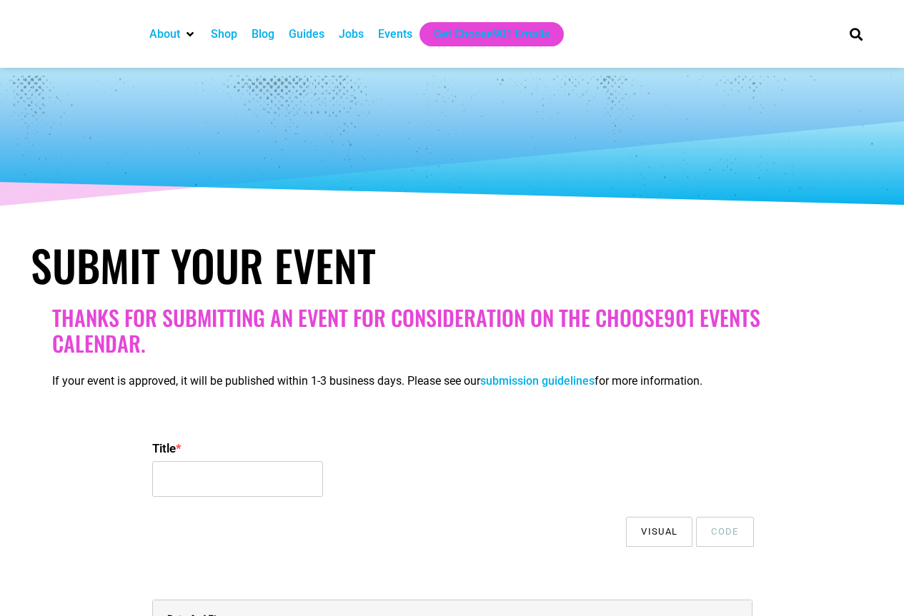
select select
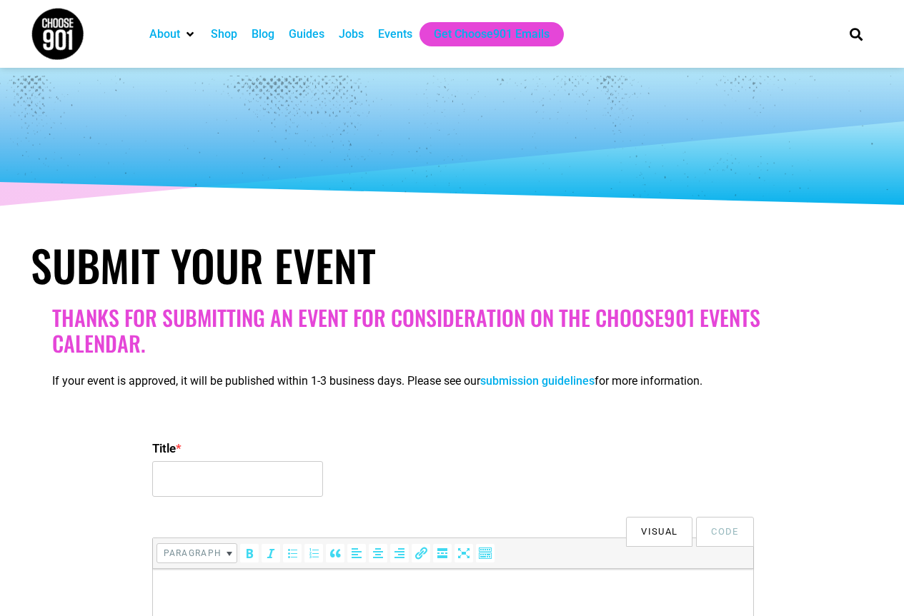
scroll to position [214, 0]
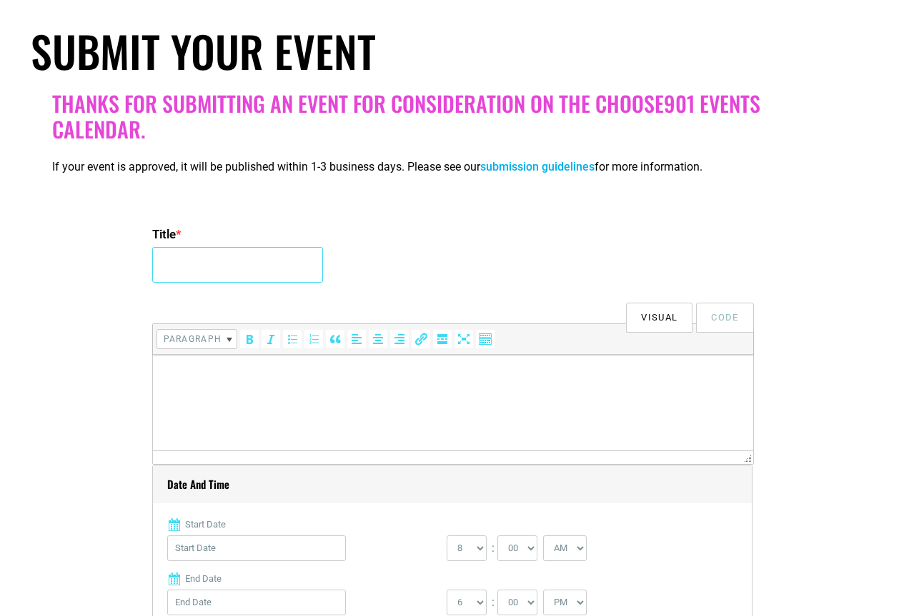
click at [183, 253] on input "Title *" at bounding box center [237, 265] width 171 height 36
paste input "Premiere Watch Party for Selling Memphis National TV Show at [GEOGRAPHIC_DATA],…"
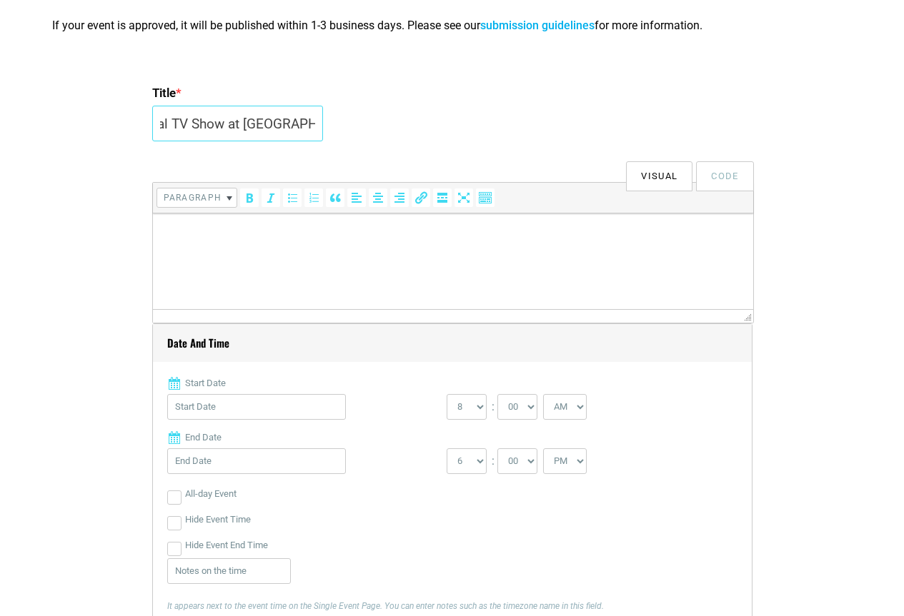
scroll to position [357, 0]
type input "Premiere Watch Party for Selling Memphis National TV Show at [GEOGRAPHIC_DATA],…"
click at [208, 252] on html at bounding box center [452, 232] width 600 height 40
paste body
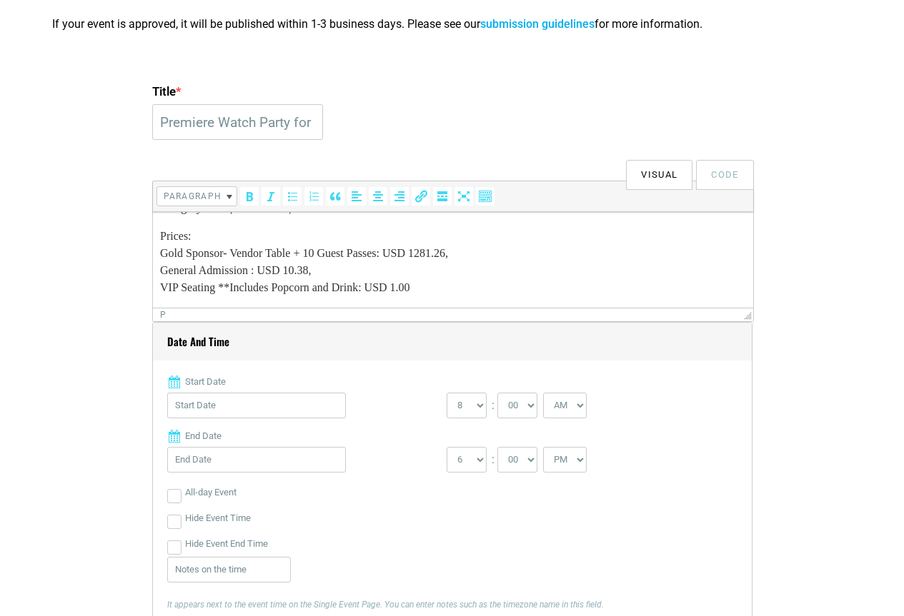
scroll to position [500, 0]
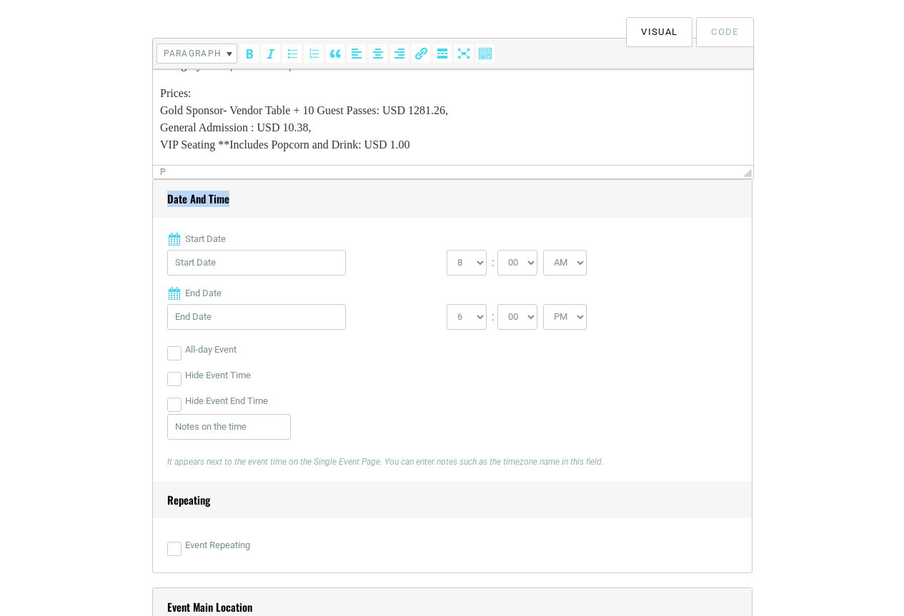
drag, startPoint x: 739, startPoint y: 172, endPoint x: 742, endPoint y: 197, distance: 25.2
click at [742, 197] on div "Title * Premiere Watch Party for Selling Memphis National TV Show at [GEOGRAPHI…" at bounding box center [452, 520] width 600 height 1169
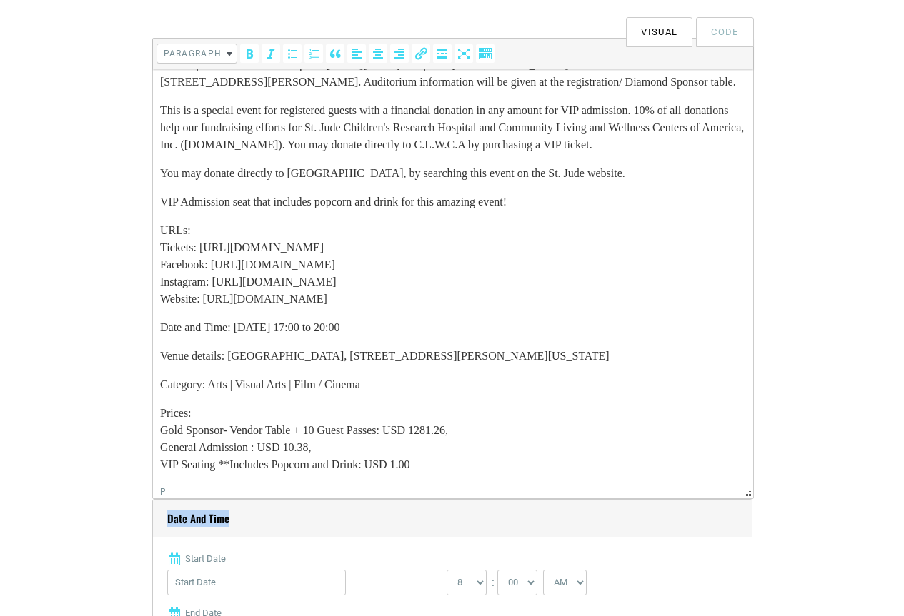
drag, startPoint x: 748, startPoint y: 176, endPoint x: 754, endPoint y: 496, distance: 320.1
click at [399, 346] on body "Step into an exclusive evening with [PERSON_NAME]-ADTV's captivating TV persona…" at bounding box center [452, 224] width 586 height 497
drag, startPoint x: 162, startPoint y: 227, endPoint x: 219, endPoint y: 227, distance: 56.4
click at [219, 227] on p "URLs: Tickets: [URL][DOMAIN_NAME] Facebook: [URL][DOMAIN_NAME] Instagram: [URL]…" at bounding box center [452, 265] width 586 height 86
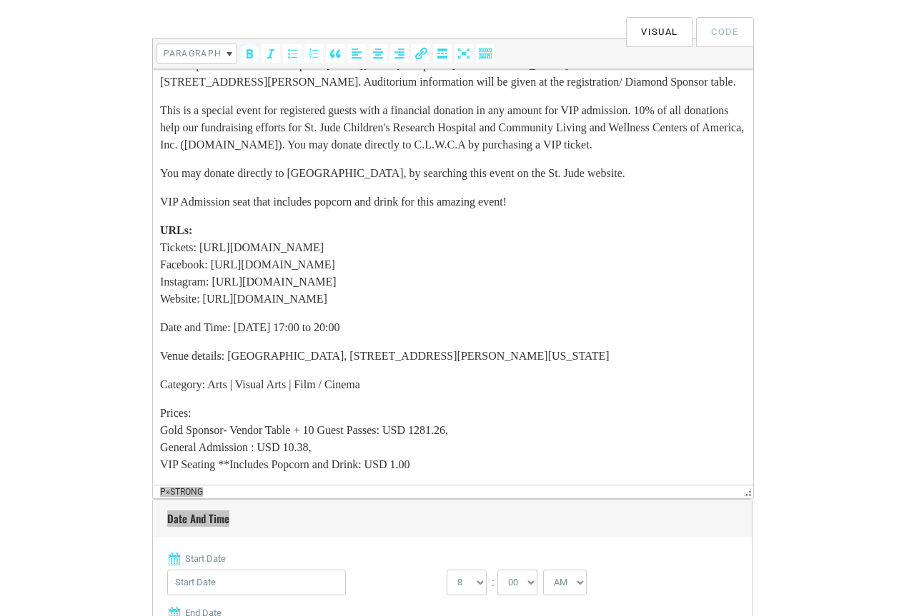
click at [415, 248] on p "URLs: Tickets: [URL][DOMAIN_NAME] Facebook: [URL][DOMAIN_NAME] Instagram: [URL]…" at bounding box center [452, 265] width 586 height 86
drag, startPoint x: 207, startPoint y: 301, endPoint x: 479, endPoint y: 301, distance: 272.2
click at [479, 301] on p "URLs: Tickets: [URL][DOMAIN_NAME] 10368 Facebook: [URL][DOMAIN_NAME] 10368 Inst…" at bounding box center [452, 265] width 586 height 86
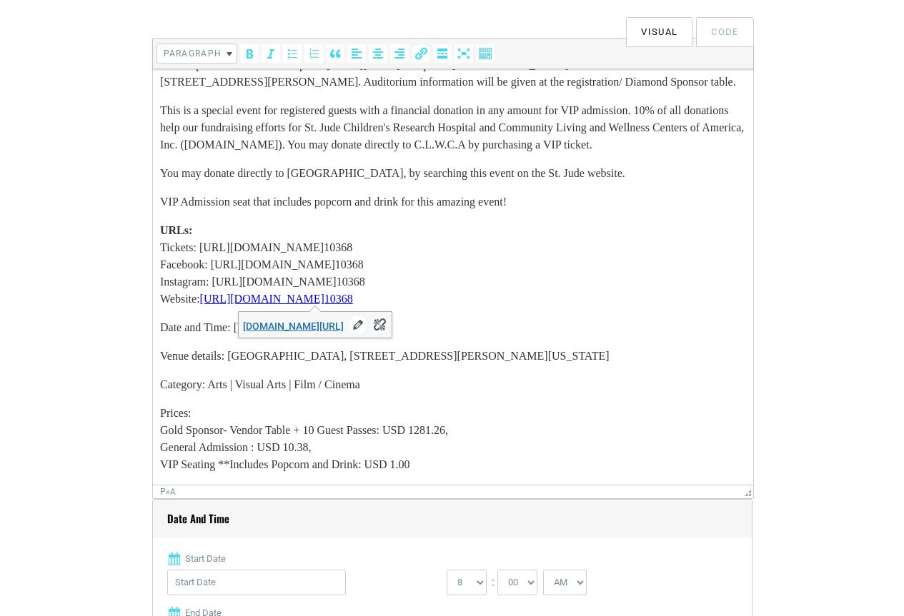
click at [351, 227] on p "URLs: Tickets: [URL][DOMAIN_NAME] 10368 Facebook: [URL][DOMAIN_NAME] 10368 Inst…" at bounding box center [452, 265] width 586 height 86
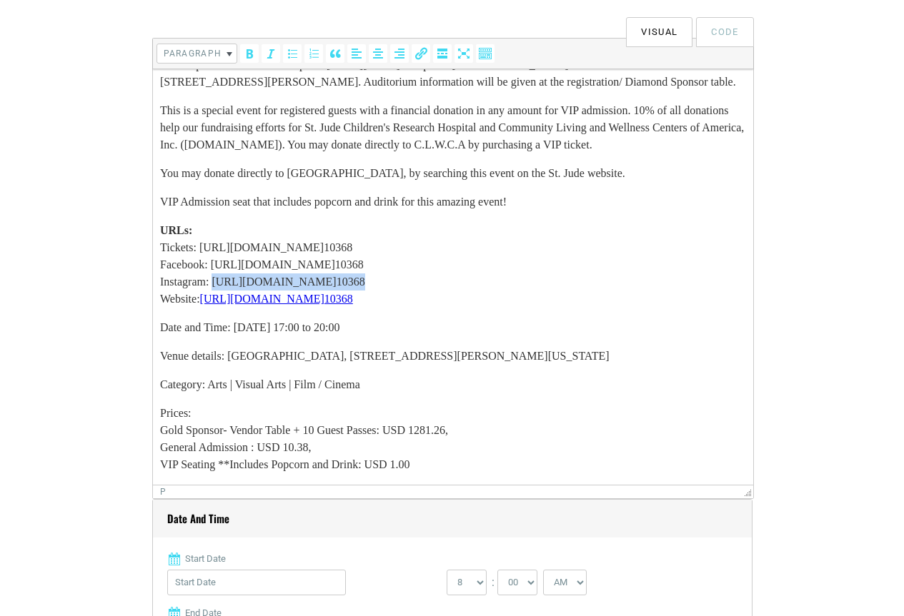
drag, startPoint x: 219, startPoint y: 282, endPoint x: 458, endPoint y: 282, distance: 239.3
click at [458, 282] on p "URLs: Tickets: [URL][DOMAIN_NAME] 10368 Facebook: [URL][DOMAIN_NAME] 10368 Inst…" at bounding box center [452, 265] width 586 height 86
drag, startPoint x: 215, startPoint y: 265, endPoint x: 439, endPoint y: 270, distance: 223.6
click at [439, 270] on p "URLs: Tickets: [URL][DOMAIN_NAME] 10368 Facebook: [URL][DOMAIN_NAME] 10368 Inst…" at bounding box center [452, 265] width 586 height 86
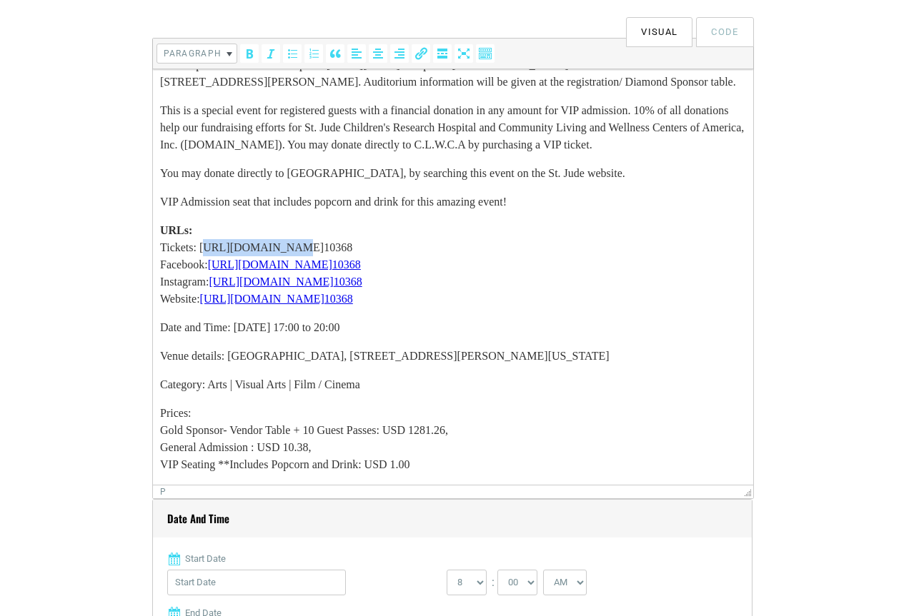
drag, startPoint x: 205, startPoint y: 248, endPoint x: 285, endPoint y: 249, distance: 80.0
click at [285, 249] on p "URLs: Tickets: [URL][DOMAIN_NAME] 10368 Facebook: [URL][DOMAIN_NAME] 10368 Inst…" at bounding box center [452, 265] width 586 height 86
click at [277, 249] on p "URLs: Tickets: [URL][DOMAIN_NAME] 10368 Facebook: [URL][DOMAIN_NAME] 10368 Inst…" at bounding box center [452, 265] width 586 height 86
drag, startPoint x: 201, startPoint y: 250, endPoint x: 446, endPoint y: 251, distance: 245.0
click at [446, 251] on p "URLs: Tickets: [URL][DOMAIN_NAME] 10368 Facebook: [URL][DOMAIN_NAME] 10368 Inst…" at bounding box center [452, 265] width 586 height 86
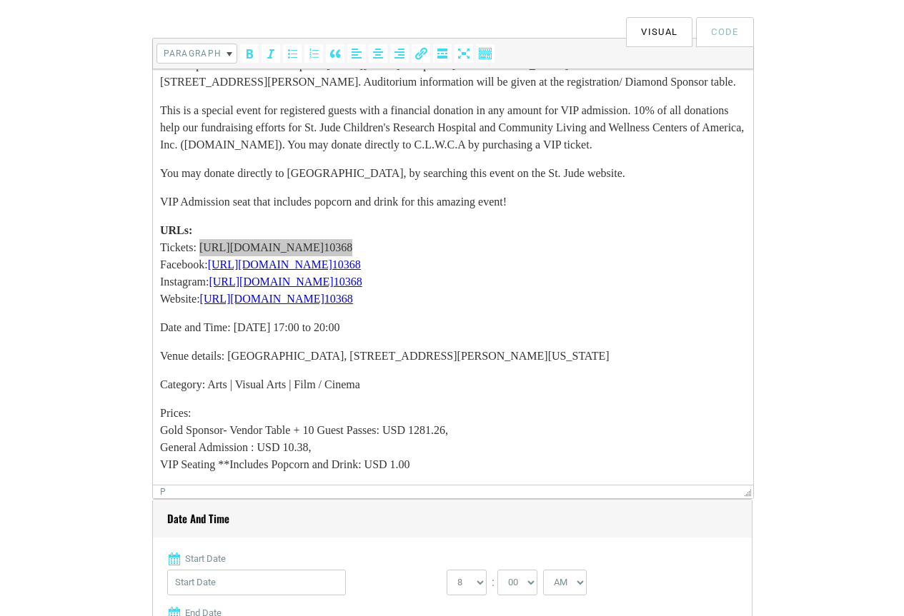
type input "[URL][DOMAIN_NAME]"
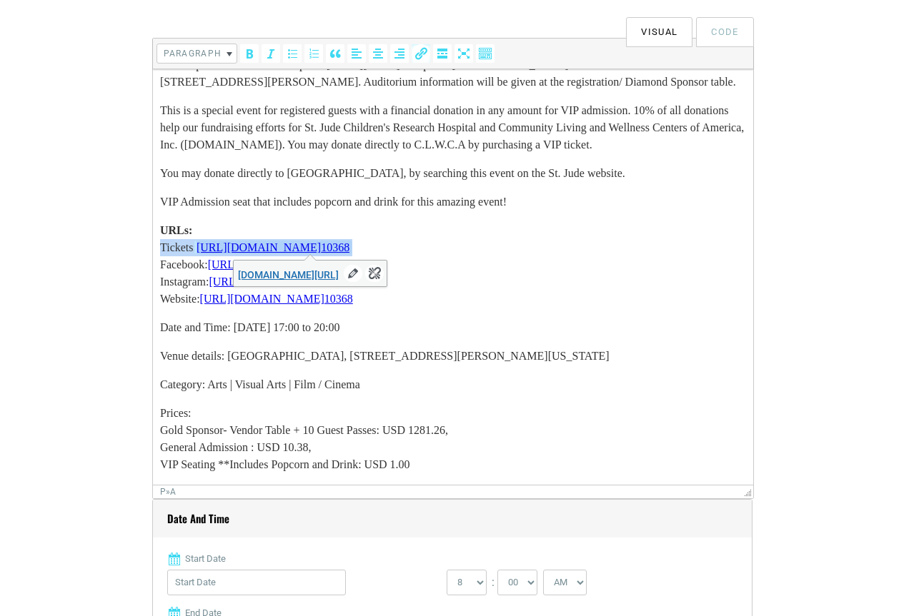
click at [390, 406] on p "Prices: Gold Sponsor- Vendor Table + 10 Guest Passes: USD 1281.26, General Admi…" at bounding box center [452, 439] width 586 height 69
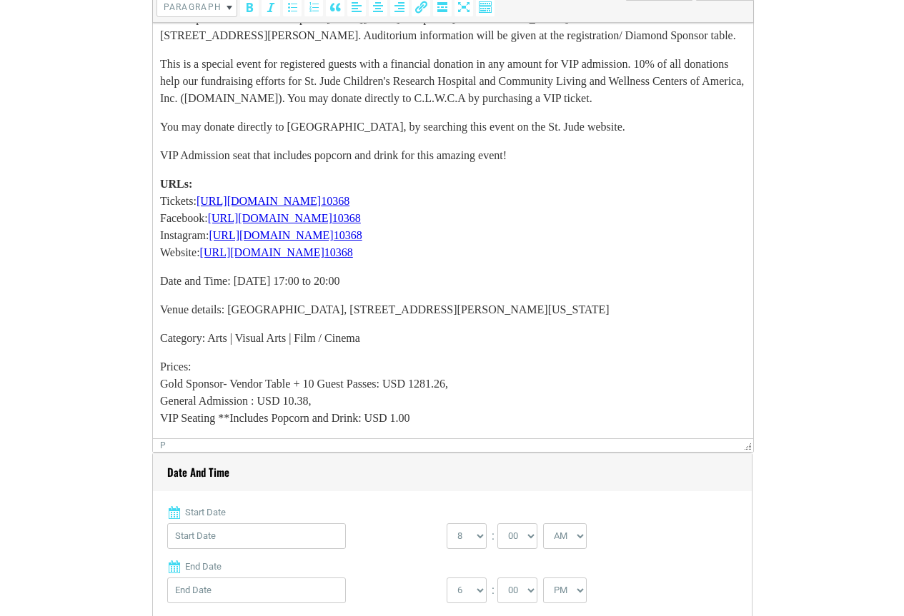
scroll to position [571, 0]
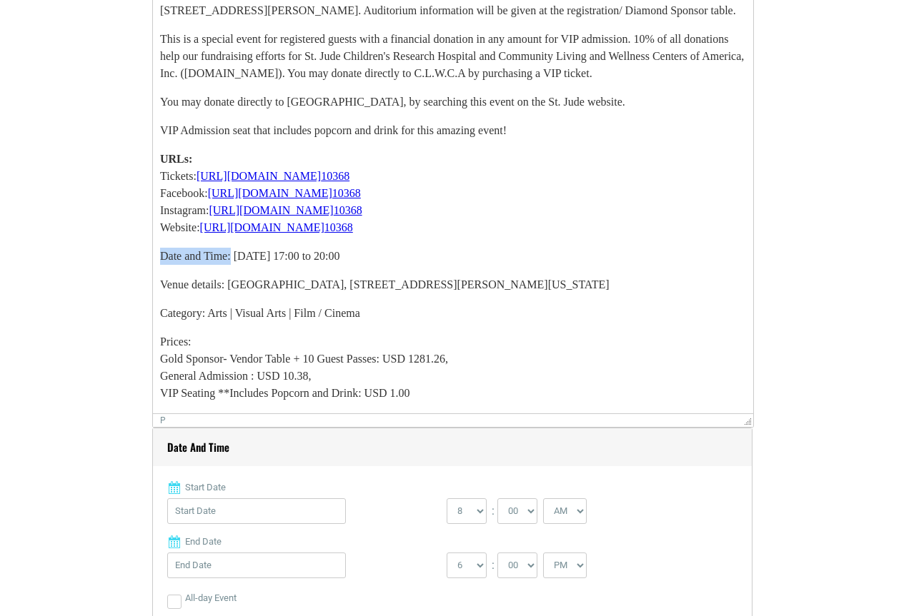
drag, startPoint x: 189, startPoint y: 262, endPoint x: 236, endPoint y: 262, distance: 46.4
click at [236, 262] on p "Date and Time: [DATE] 17:00 to 20:00" at bounding box center [452, 256] width 586 height 17
drag, startPoint x: 162, startPoint y: 288, endPoint x: 231, endPoint y: 288, distance: 69.3
click at [231, 288] on p "Venue details: [GEOGRAPHIC_DATA], [STREET_ADDRESS][PERSON_NAME][US_STATE]" at bounding box center [452, 284] width 586 height 17
click at [246, 310] on p "Category: Arts | Visual Arts | Film / Cinema" at bounding box center [452, 313] width 586 height 17
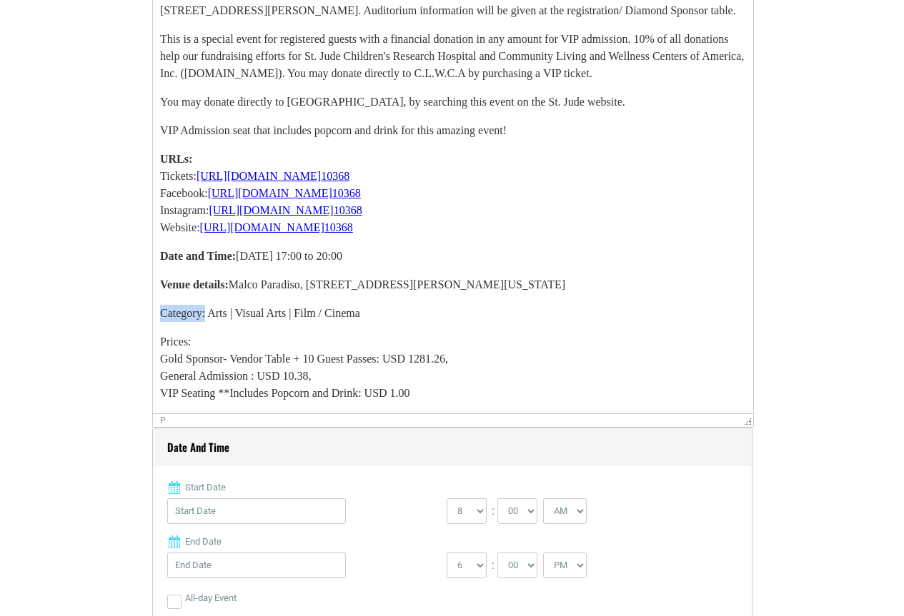
drag, startPoint x: 160, startPoint y: 315, endPoint x: 208, endPoint y: 314, distance: 47.9
click at [208, 314] on p "Category: Arts | Visual Arts | Film / Cinema" at bounding box center [452, 313] width 586 height 17
click at [215, 331] on body "Step into an exclusive evening with [PERSON_NAME]-ADTV's captivating TV persona…" at bounding box center [452, 153] width 586 height 497
drag, startPoint x: 160, startPoint y: 340, endPoint x: 203, endPoint y: 342, distance: 42.9
click at [195, 341] on p "Prices: Gold Sponsor- Vendor Table + 10 Guest Passes: USD 1281.26, General Admi…" at bounding box center [452, 368] width 586 height 69
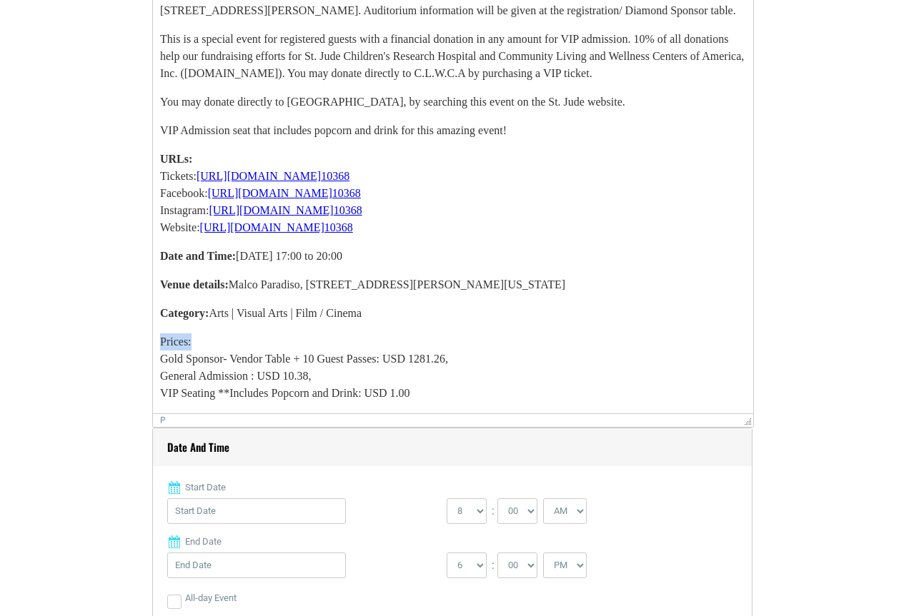
click at [203, 342] on p "Prices: Gold Sponsor- Vendor Table + 10 Guest Passes: USD 1281.26, General Admi…" at bounding box center [452, 368] width 586 height 69
drag, startPoint x: 160, startPoint y: 340, endPoint x: 209, endPoint y: 340, distance: 49.3
click at [209, 340] on p "Prices: Gold Sponsor- Vendor Table + 10 Guest Passes: USD 1281.26, General Admi…" at bounding box center [452, 368] width 586 height 69
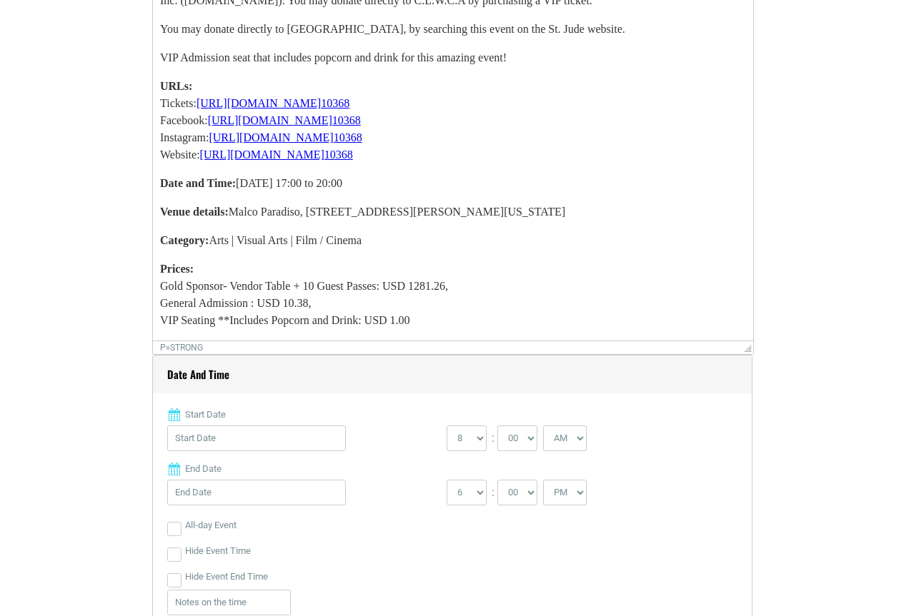
scroll to position [857, 0]
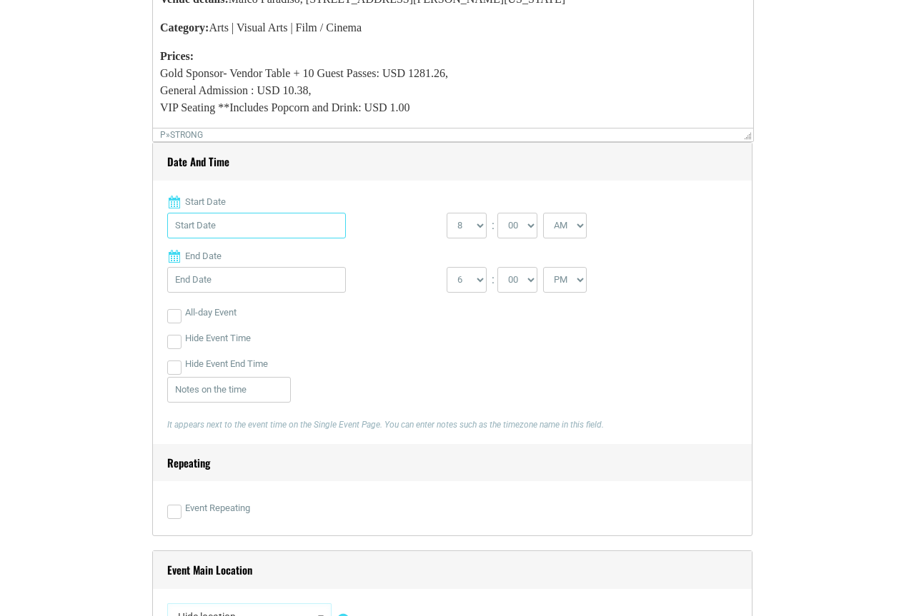
click at [219, 229] on input "Start Date" at bounding box center [256, 226] width 179 height 26
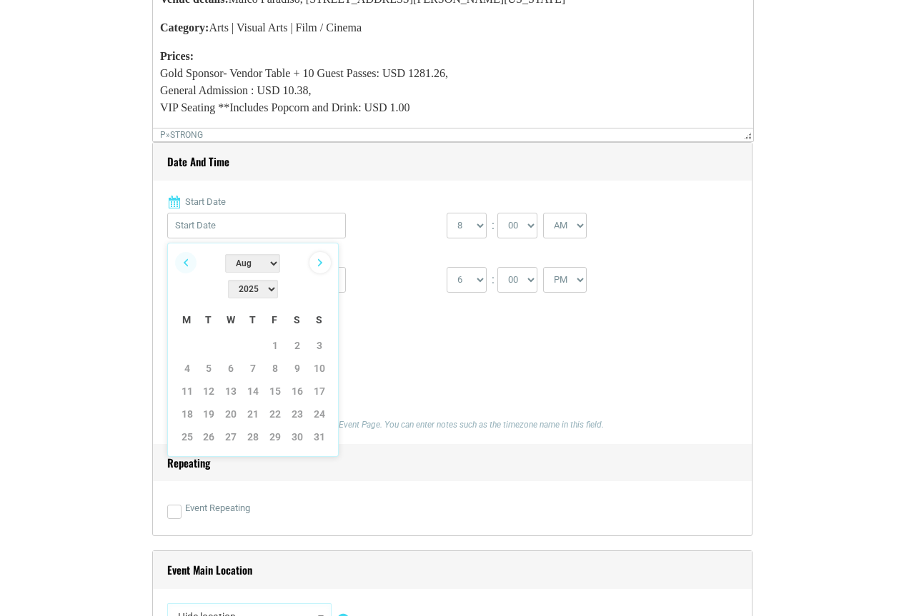
click at [324, 264] on link "Next" at bounding box center [319, 262] width 21 height 21
click at [256, 335] on link "4" at bounding box center [252, 345] width 21 height 21
type input "[DATE]"
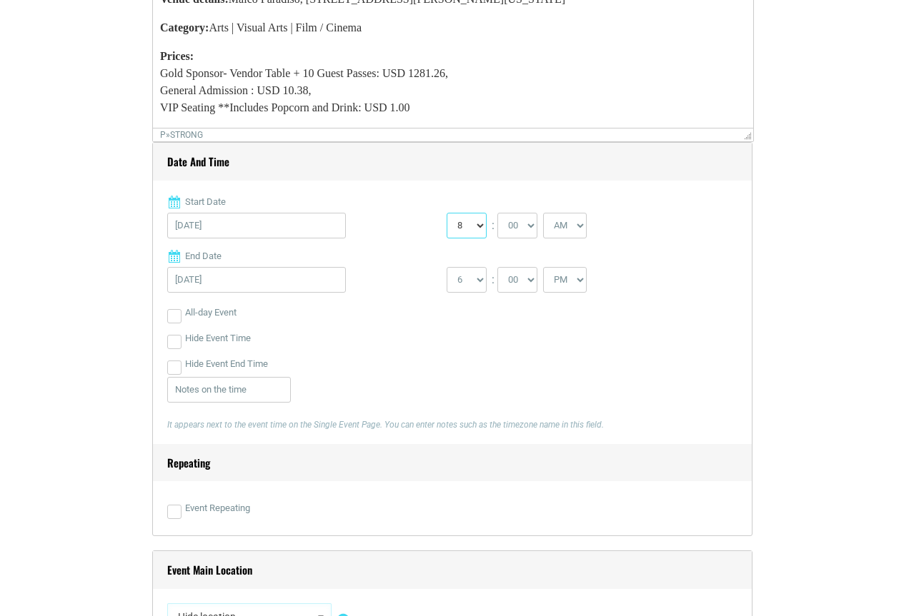
click at [478, 229] on select "0 1 2 3 4 5 6 7 8 9 10 11 12" at bounding box center [466, 226] width 40 height 26
select select "5"
click at [446, 214] on select "0 1 2 3 4 5 6 7 8 9 10 11 12" at bounding box center [466, 226] width 40 height 26
select select "PM"
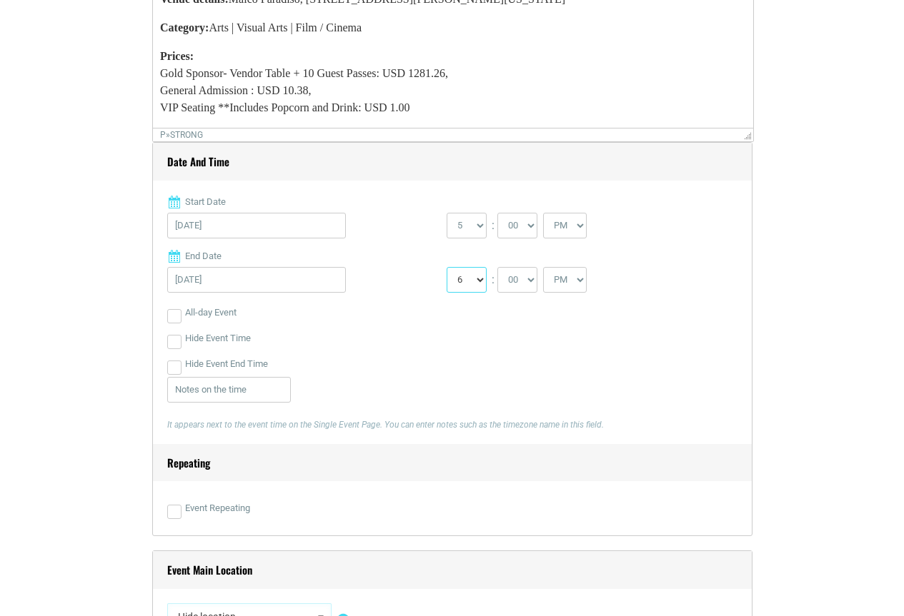
click at [459, 286] on select "1 2 3 4 5 6 7 8 9 10 11 12" at bounding box center [466, 280] width 40 height 26
select select "8"
click at [446, 268] on select "1 2 3 4 5 6 7 8 9 10 11 12" at bounding box center [466, 280] width 40 height 26
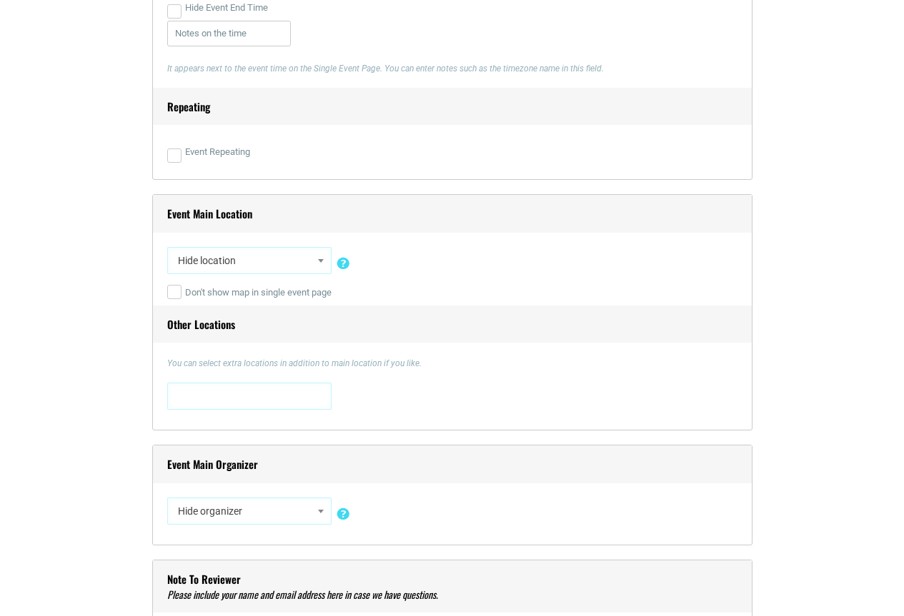
scroll to position [1214, 0]
click at [227, 267] on span "Hide location" at bounding box center [249, 260] width 154 height 26
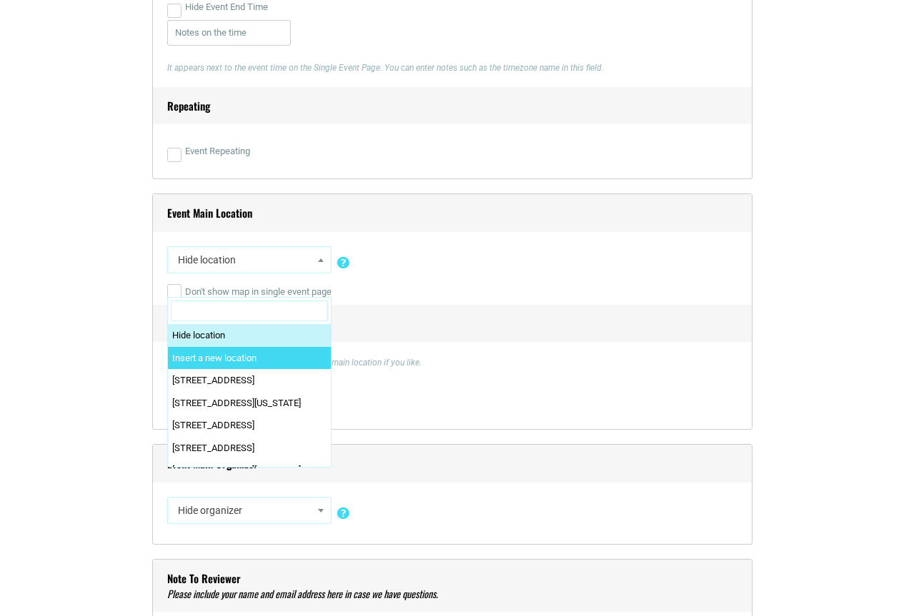
select select "0"
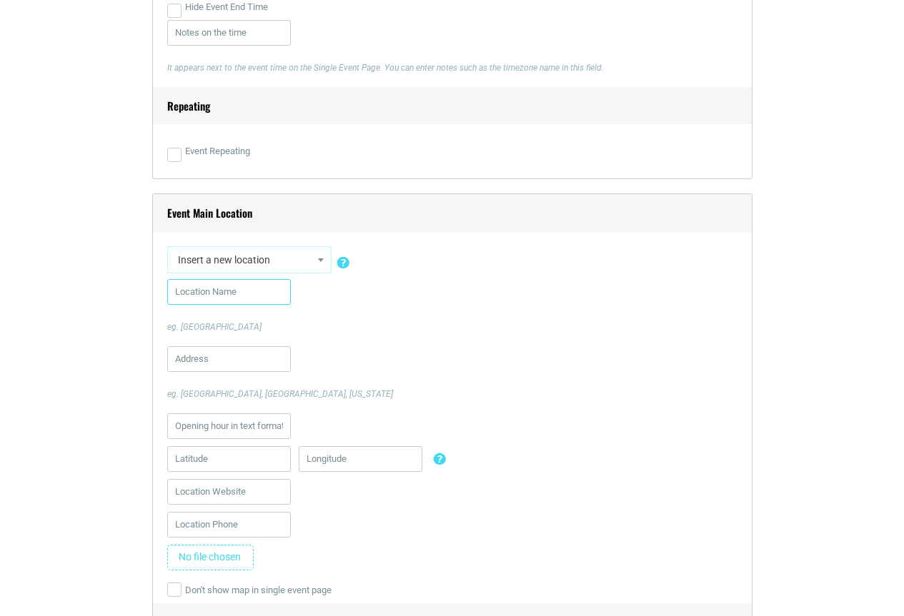
click at [196, 302] on input "text" at bounding box center [229, 292] width 124 height 26
paste input "Malco Paradiso"
type input "Malco Paradiso"
paste input "[STREET_ADDRESS][PERSON_NAME][US_STATE]"
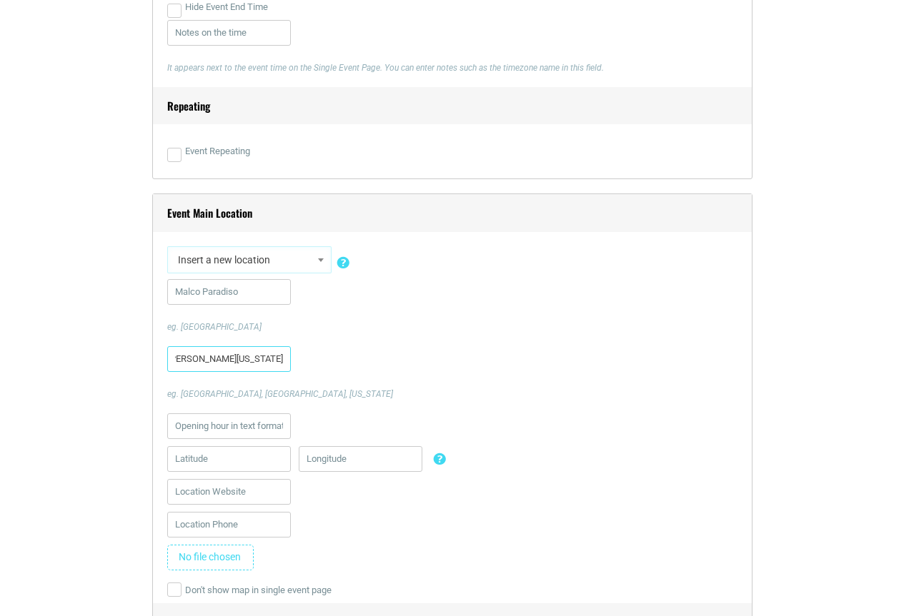
type input "[STREET_ADDRESS][PERSON_NAME][US_STATE]"
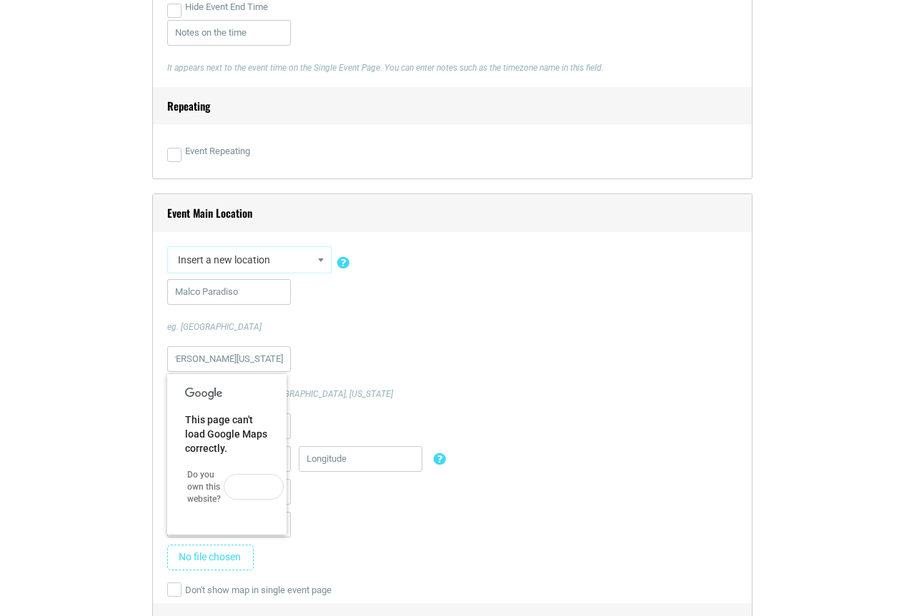
scroll to position [0, 0]
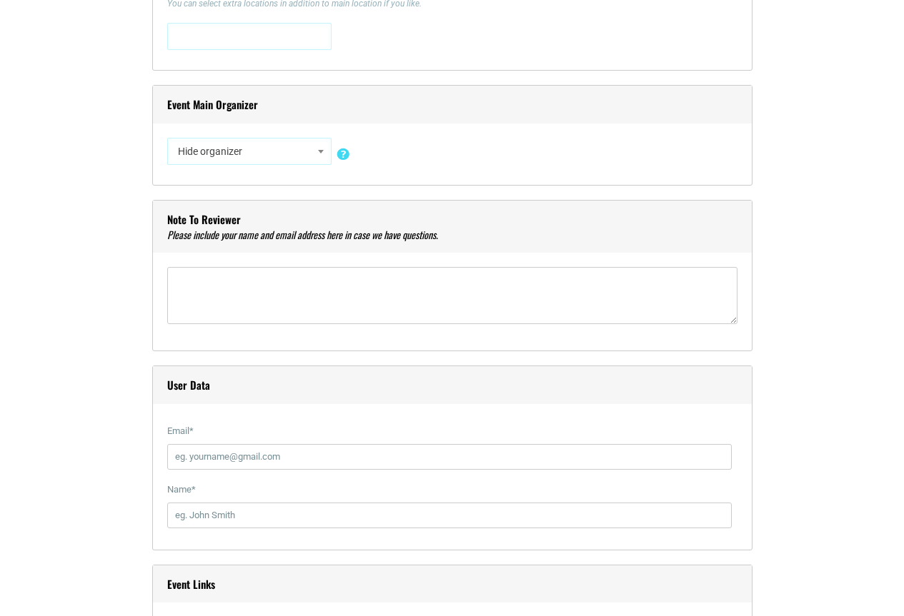
scroll to position [2000, 0]
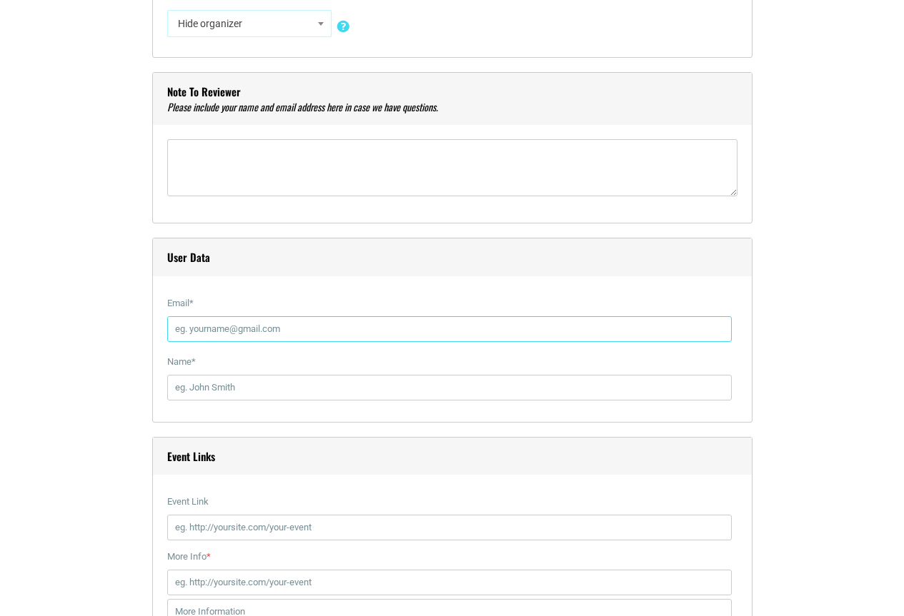
click at [194, 335] on input "Email *" at bounding box center [449, 329] width 564 height 26
paste input "[EMAIL_ADDRESS][DOMAIN_NAME]"
type input "[EMAIL_ADDRESS][DOMAIN_NAME]"
paste input "Mitanni [PERSON_NAME]"
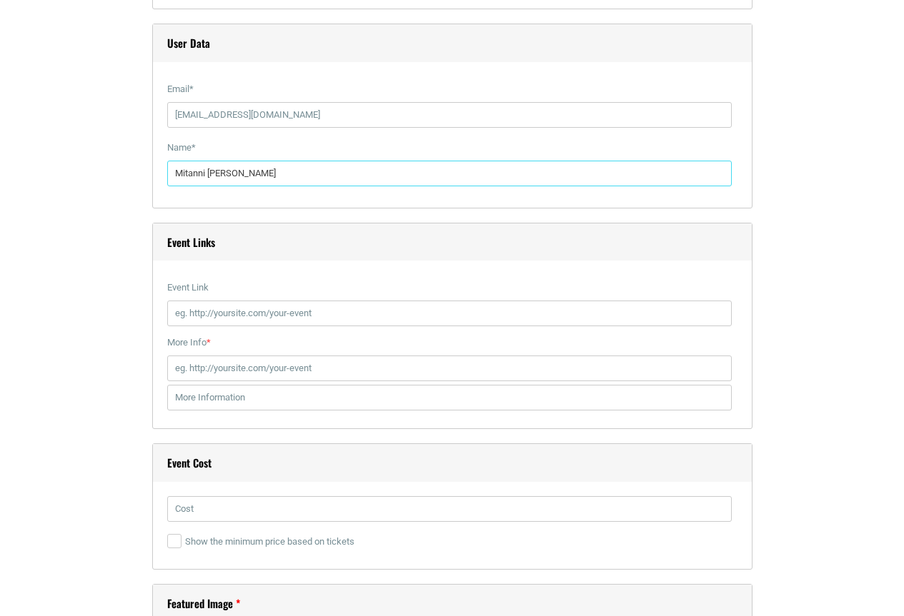
type input "Mitanni [PERSON_NAME]"
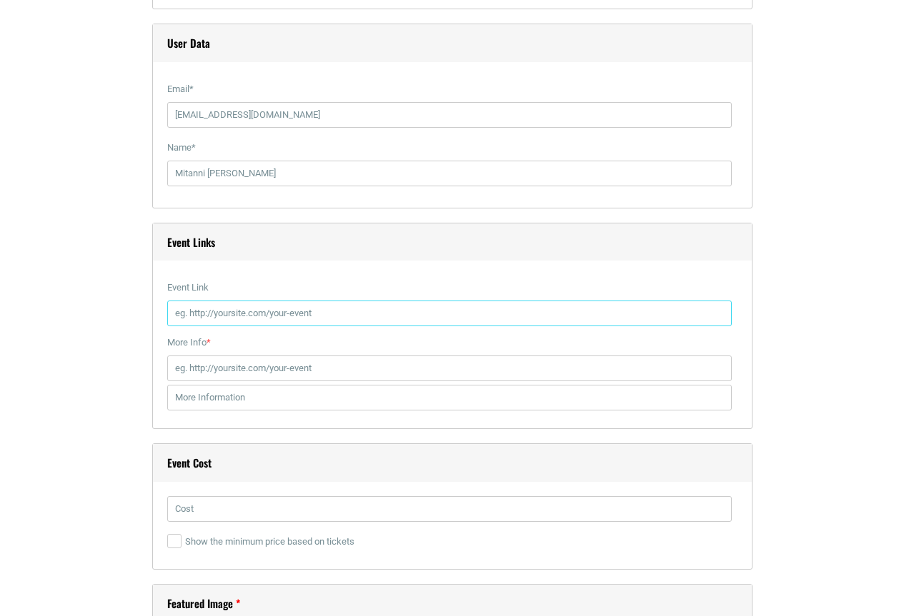
paste input "[URL][DOMAIN_NAME]"
click at [194, 319] on input "[URL][DOMAIN_NAME]" at bounding box center [449, 314] width 564 height 26
type input "[URL][DOMAIN_NAME]"
paste input "[URL][DOMAIN_NAME]"
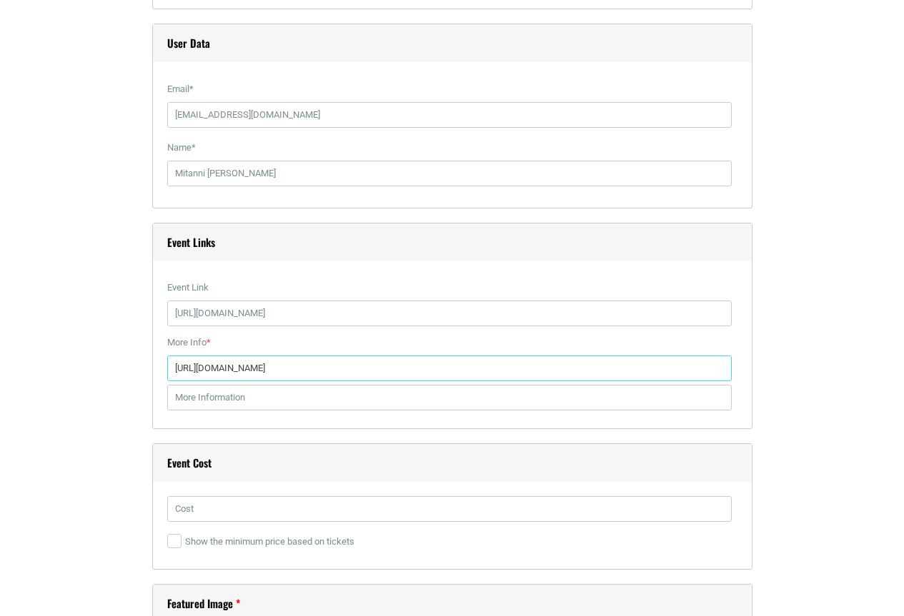
click at [191, 372] on input "[URL][DOMAIN_NAME]" at bounding box center [449, 369] width 564 height 26
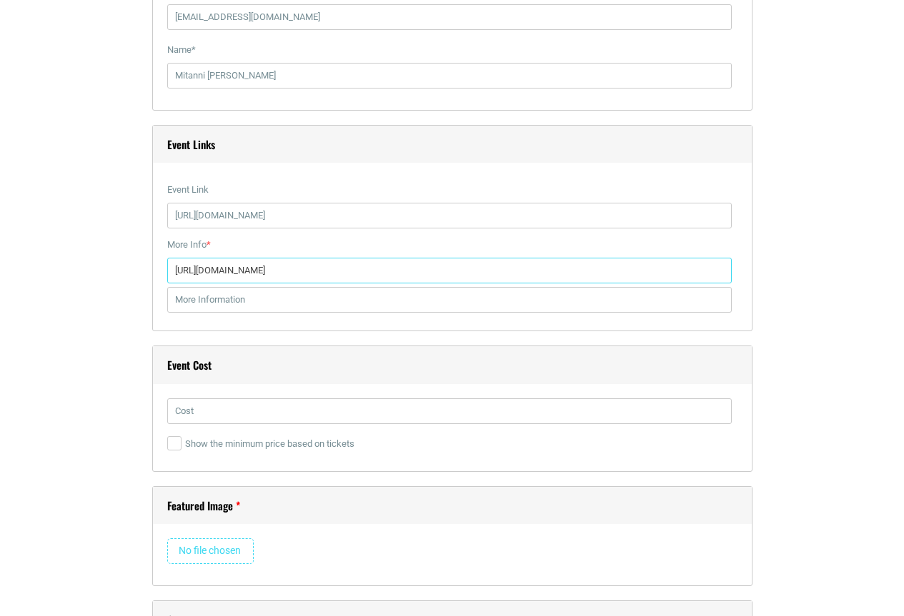
scroll to position [2500, 0]
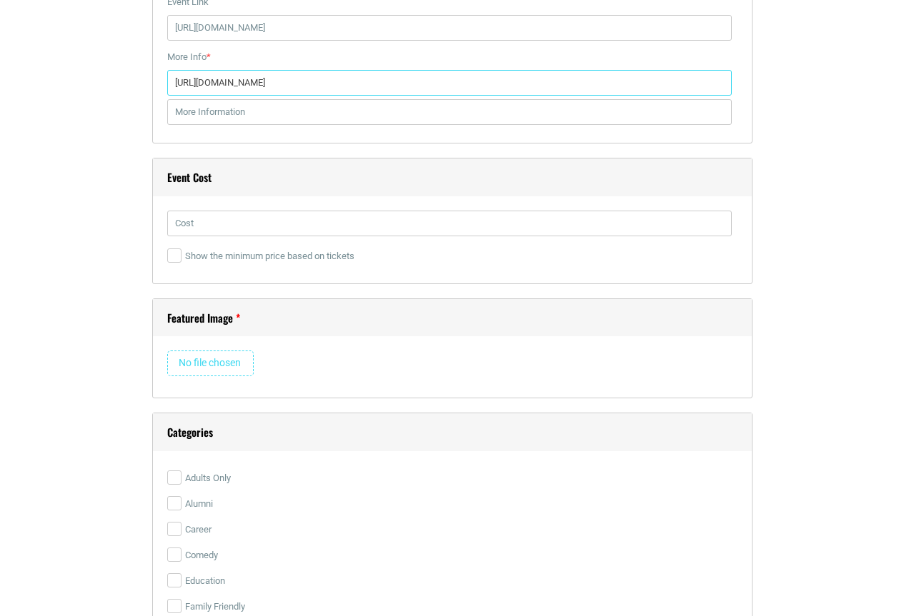
type input "[URL][DOMAIN_NAME]"
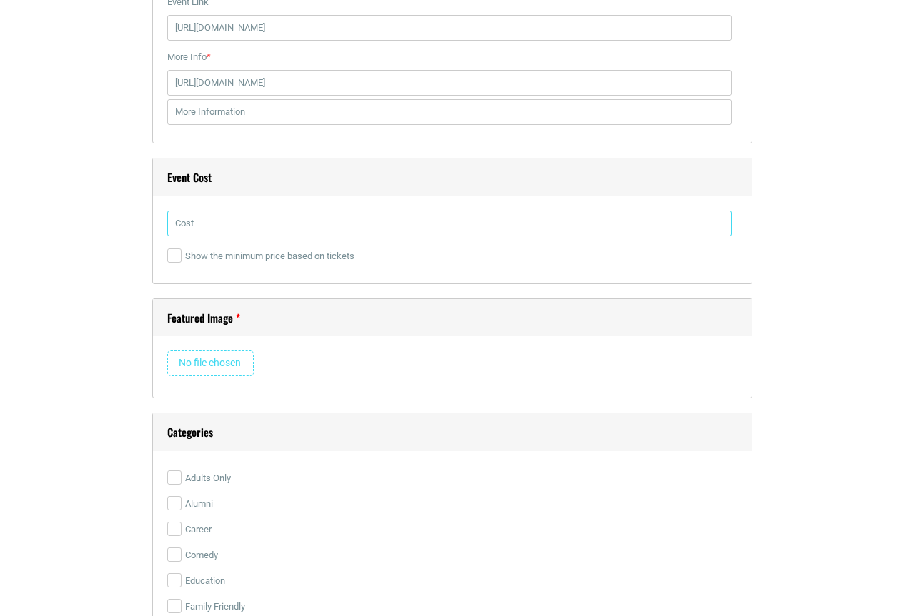
click at [211, 221] on input "text" at bounding box center [449, 224] width 564 height 26
paste input "1281.26"
type input "1281.26"
click at [201, 369] on input "file" at bounding box center [210, 364] width 86 height 26
type input "C:\fakepath\2949919_784.jpg"
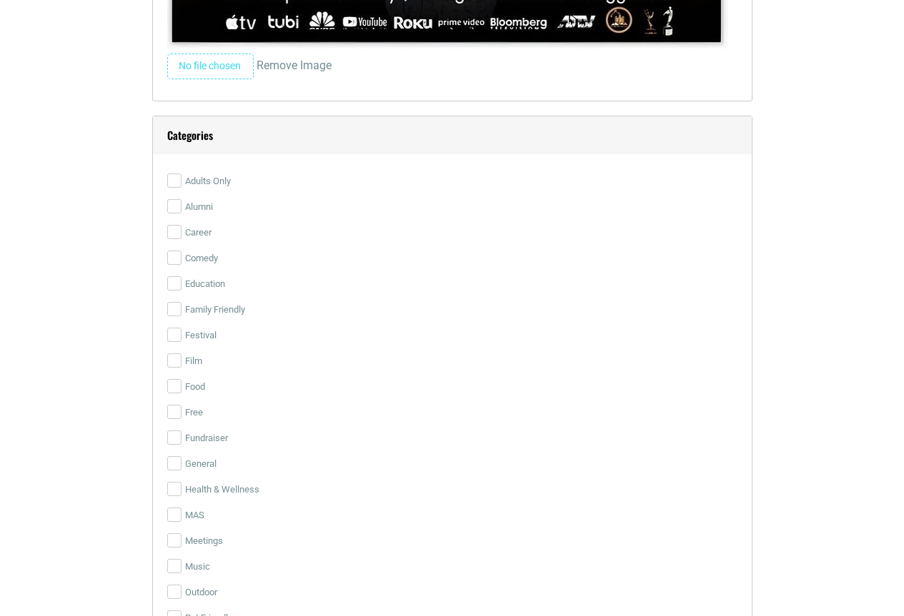
scroll to position [3572, 0]
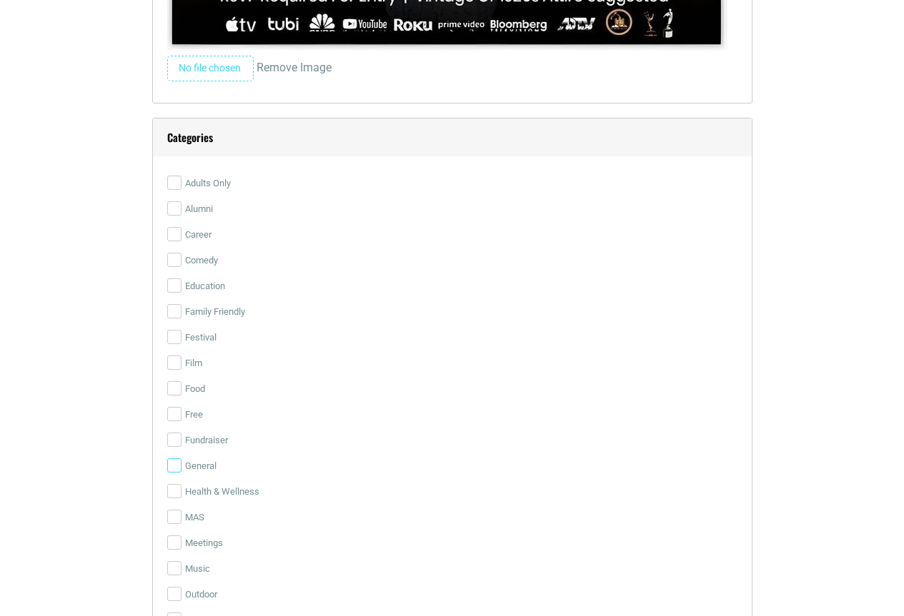
click at [172, 462] on input "General" at bounding box center [174, 466] width 14 height 14
checkbox input "true"
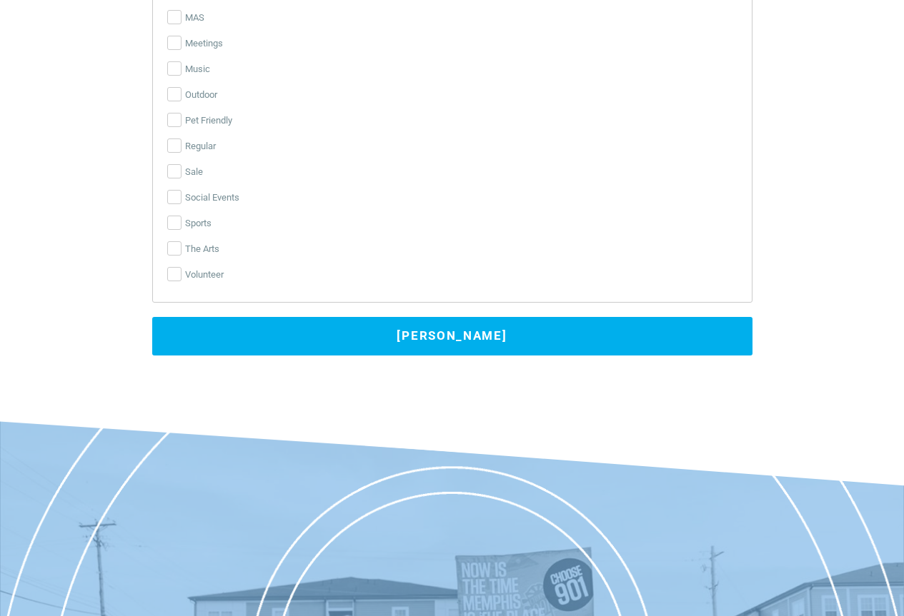
click at [467, 343] on button "[PERSON_NAME]" at bounding box center [452, 336] width 600 height 39
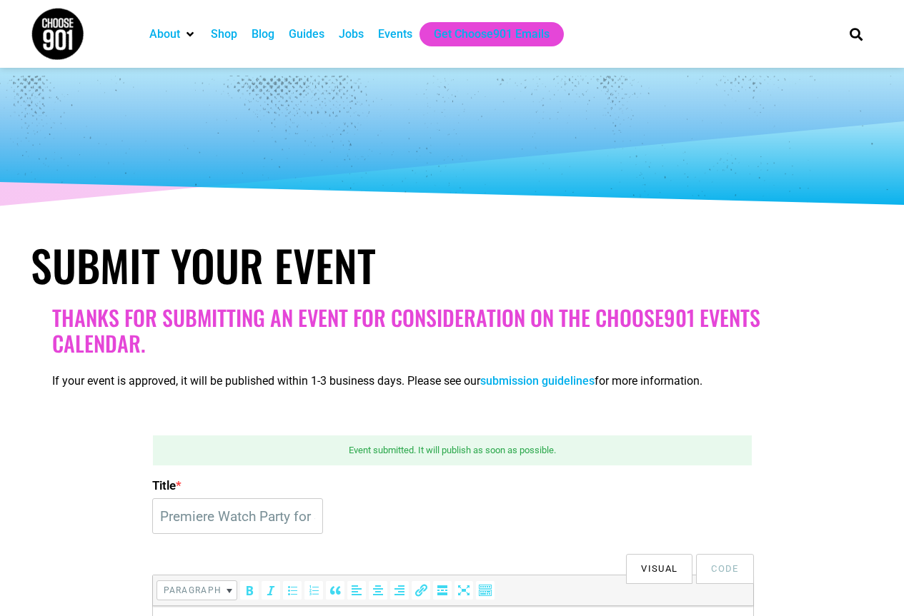
scroll to position [143, 0]
